Goal: Information Seeking & Learning: Learn about a topic

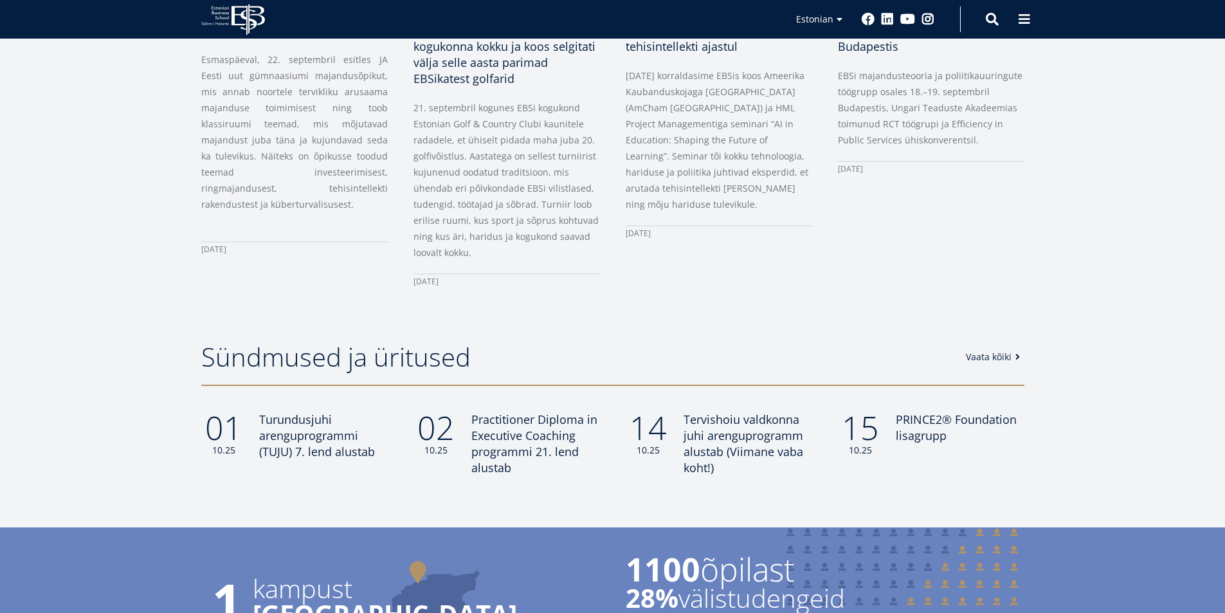
scroll to position [450, 0]
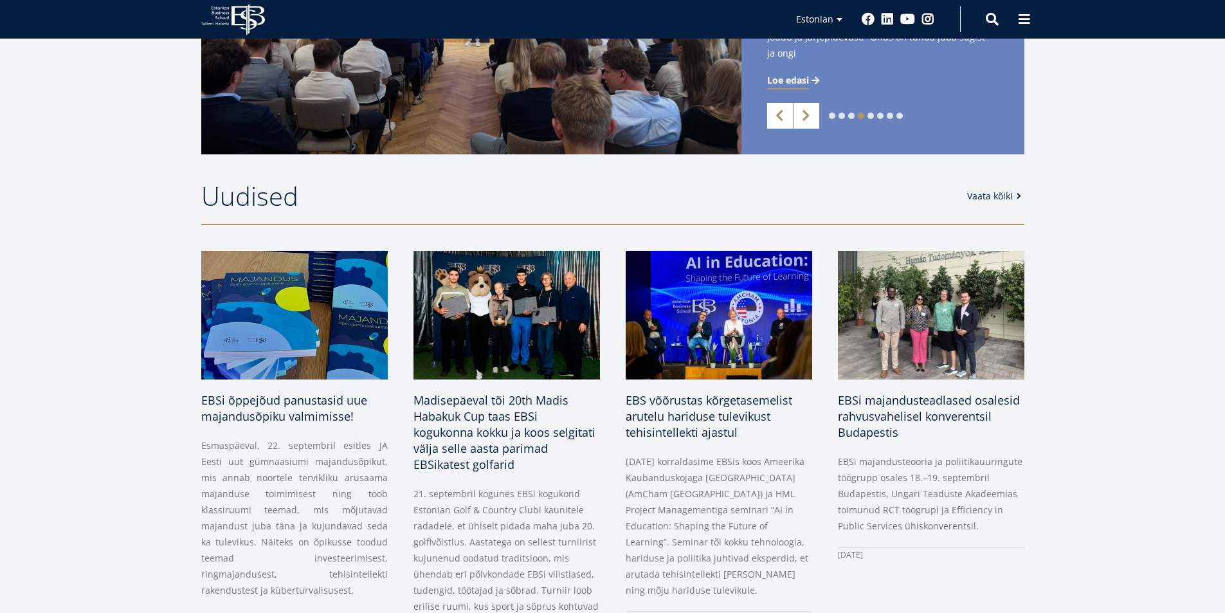
click at [980, 195] on link "Vaata kõiki" at bounding box center [996, 196] width 58 height 13
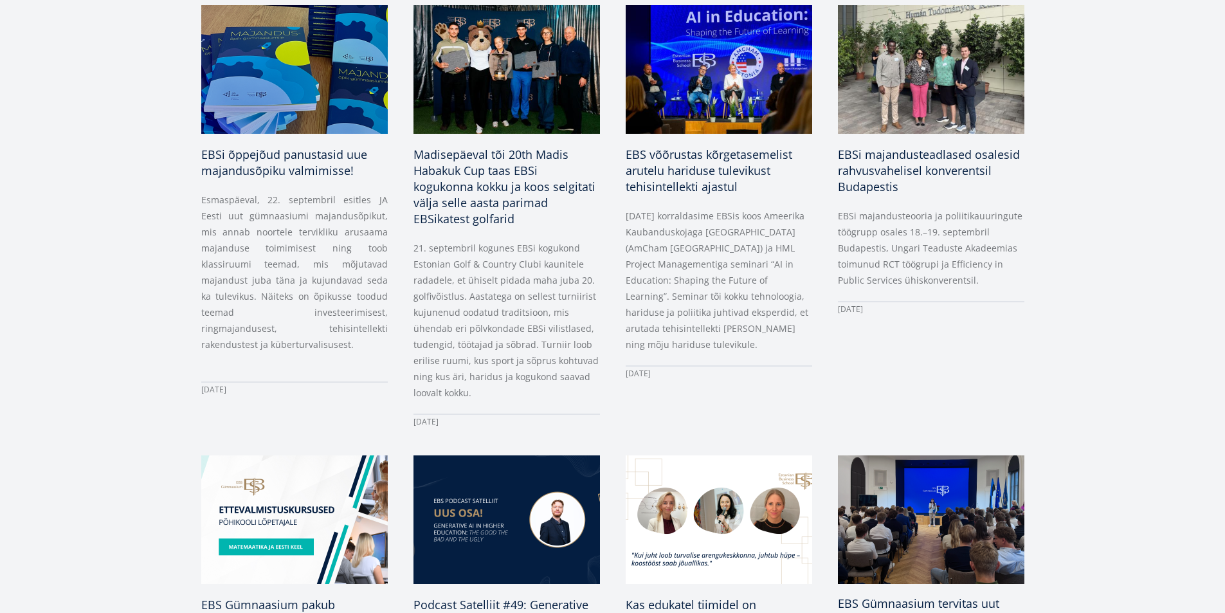
scroll to position [450, 0]
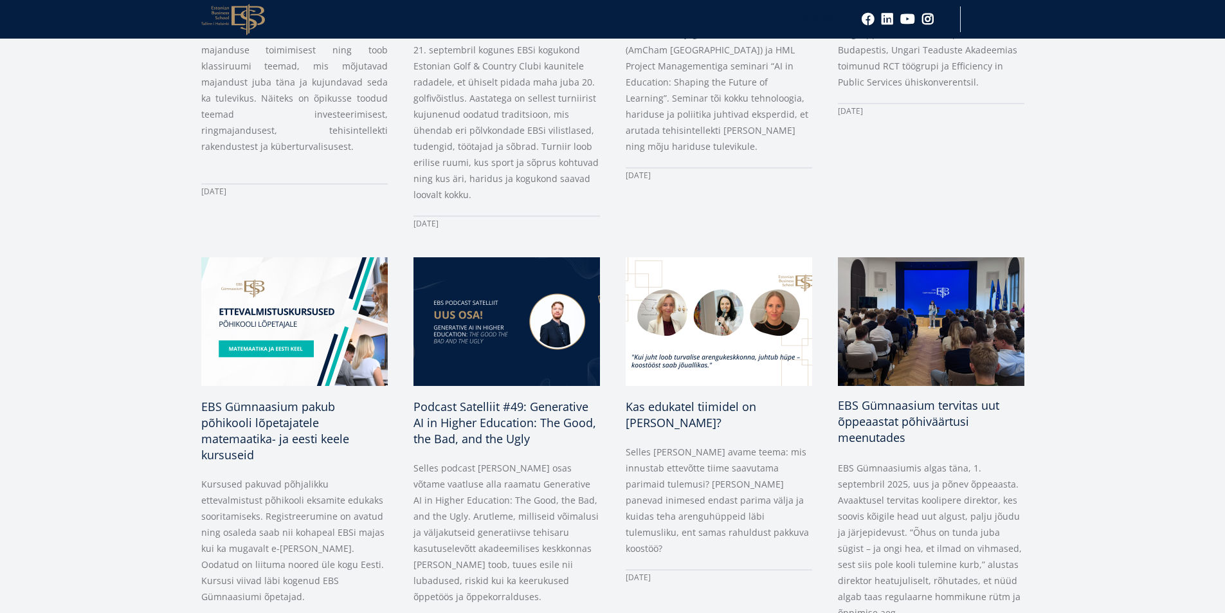
click at [887, 422] on span "EBS Gümnaasium tervitas uut õppeaastat põhiväärtusi meenutades" at bounding box center [918, 421] width 161 height 48
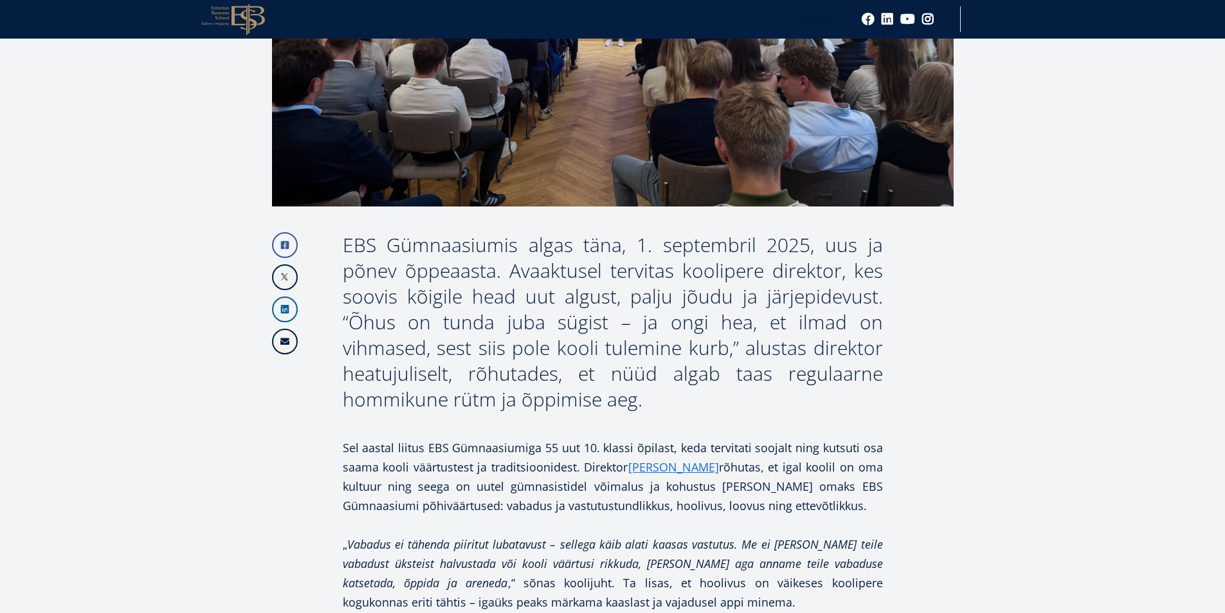
scroll to position [450, 0]
